Goal: Task Accomplishment & Management: Manage account settings

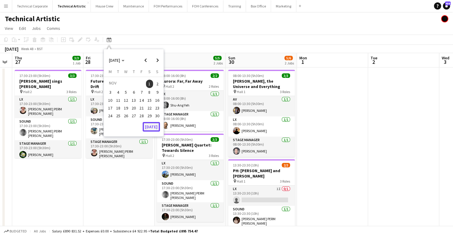
click at [156, 124] on button "[DATE]" at bounding box center [151, 127] width 17 height 10
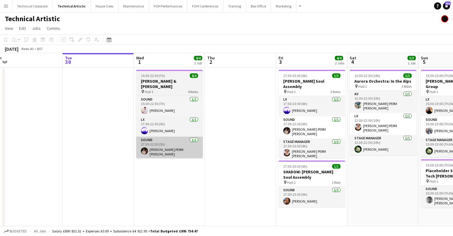
scroll to position [0, 151]
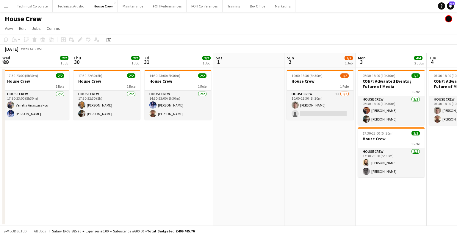
scroll to position [0, 238]
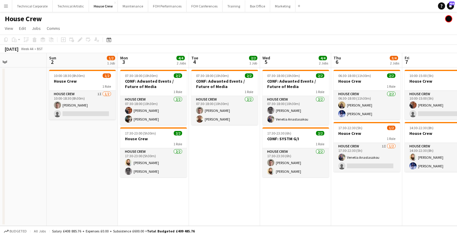
click at [105, 40] on div "Date picker [DATE] [DATE] [DATE] M [DATE] T [DATE] W [DATE] T [DATE] F [DATE] S…" at bounding box center [106, 39] width 13 height 7
click at [110, 40] on icon "Date picker" at bounding box center [109, 39] width 5 height 5
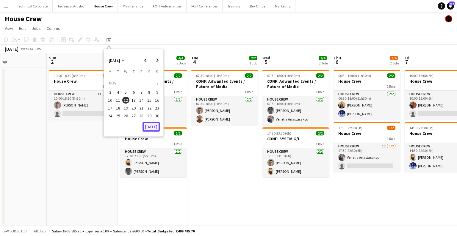
click at [149, 124] on button "[DATE]" at bounding box center [151, 127] width 17 height 10
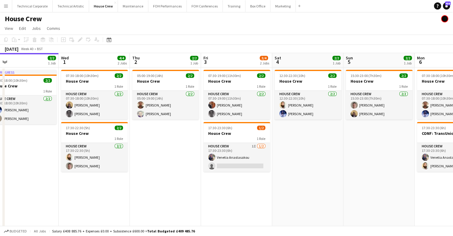
scroll to position [0, 156]
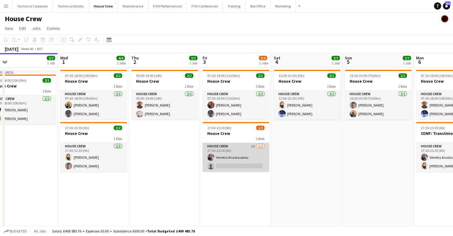
click at [219, 154] on app-card-role "House Crew 1I [DATE] 17:30-23:30 (6h) Venetia Anastasakou single-neutral-actions" at bounding box center [236, 157] width 67 height 29
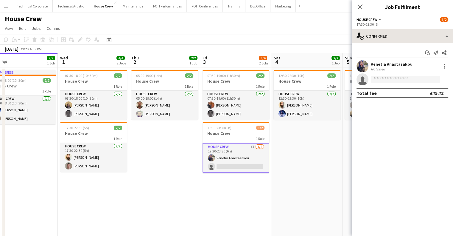
drag, startPoint x: 388, startPoint y: 50, endPoint x: 387, endPoint y: 41, distance: 9.3
click at [387, 41] on div "single-neutral-actions-check-2 Confirmed single-neutral-actions-check-2 Confirm…" at bounding box center [402, 132] width 101 height 207
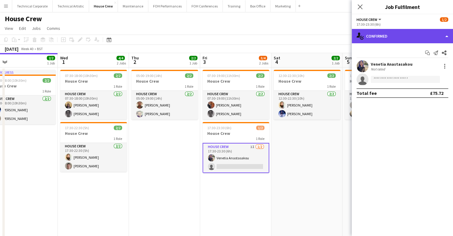
click at [387, 41] on div "single-neutral-actions-check-2 Confirmed" at bounding box center [402, 36] width 101 height 14
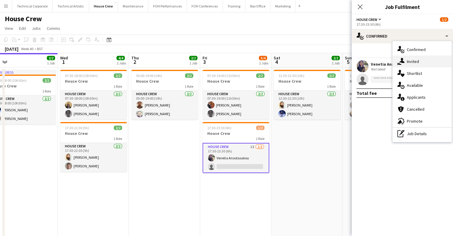
click at [409, 59] on span "Invited" at bounding box center [413, 61] width 12 height 5
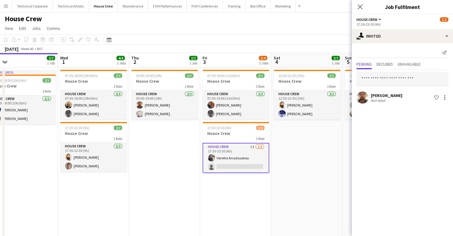
click at [298, 154] on app-date-cell "12:30-22:30 (10h) 2/2 House Crew 1 Role House Crew [DATE] 12:30-22:30 (10h) [PE…" at bounding box center [306, 160] width 71 height 187
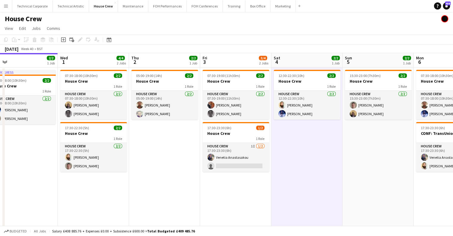
click at [282, 141] on app-date-cell "12:30-22:30 (10h) 2/2 House Crew 1 Role House Crew [DATE] 12:30-22:30 (10h) [PE…" at bounding box center [306, 160] width 71 height 187
